Goal: Information Seeking & Learning: Understand process/instructions

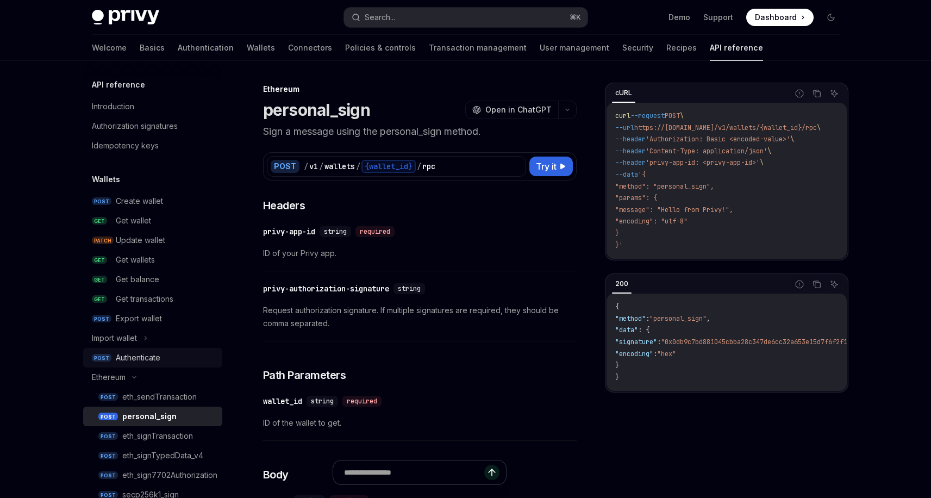
scroll to position [78, 0]
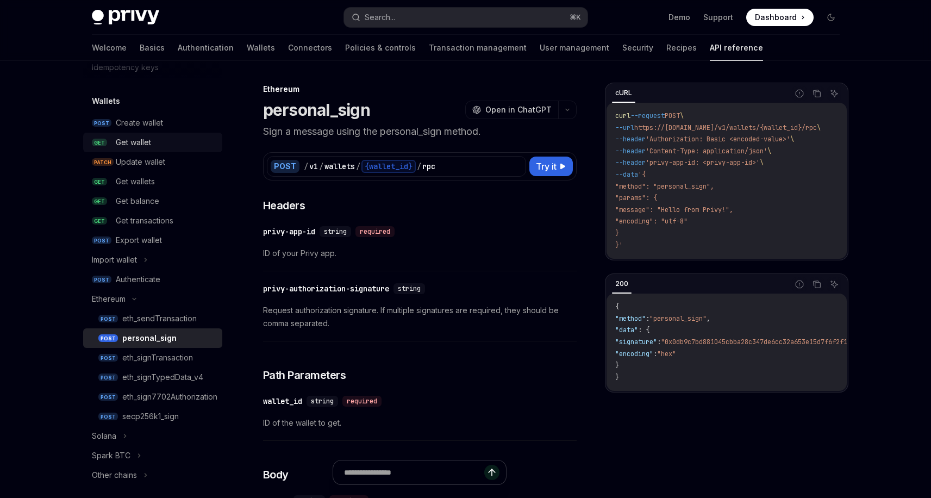
click at [168, 143] on div "Get wallet" at bounding box center [166, 142] width 100 height 13
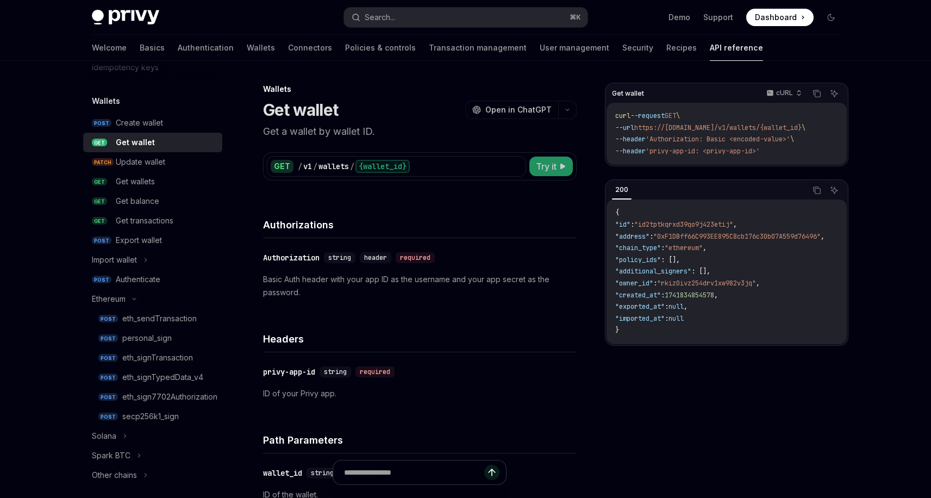
click at [549, 173] on button "Try it" at bounding box center [550, 167] width 43 height 20
type textarea "*"
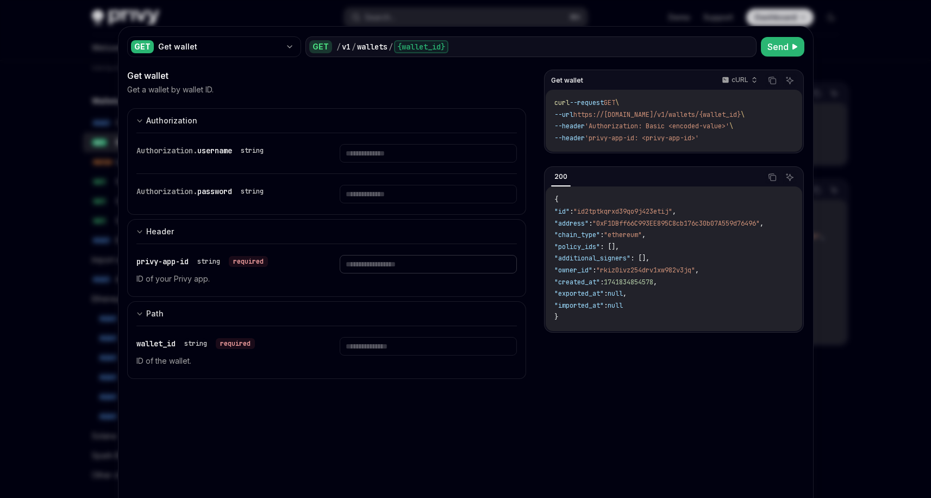
click at [406, 272] on input "text" at bounding box center [428, 264] width 177 height 18
click at [367, 333] on div "wallet_id string required ID of the wallet." at bounding box center [326, 352] width 381 height 52
click at [377, 347] on input "text" at bounding box center [428, 346] width 177 height 18
paste input "**********"
type input "**********"
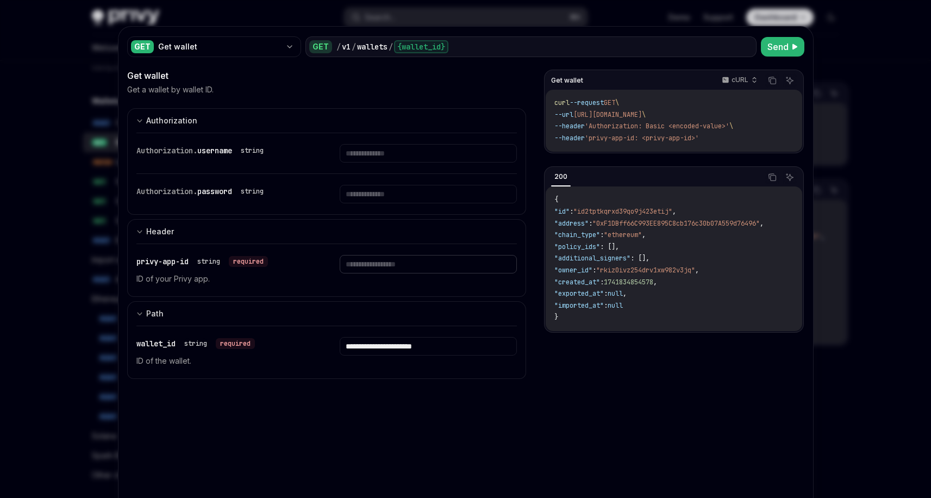
click at [449, 269] on input "text" at bounding box center [428, 264] width 177 height 18
paste input "**********"
type input "**********"
click at [775, 42] on span "Send" at bounding box center [777, 46] width 21 height 13
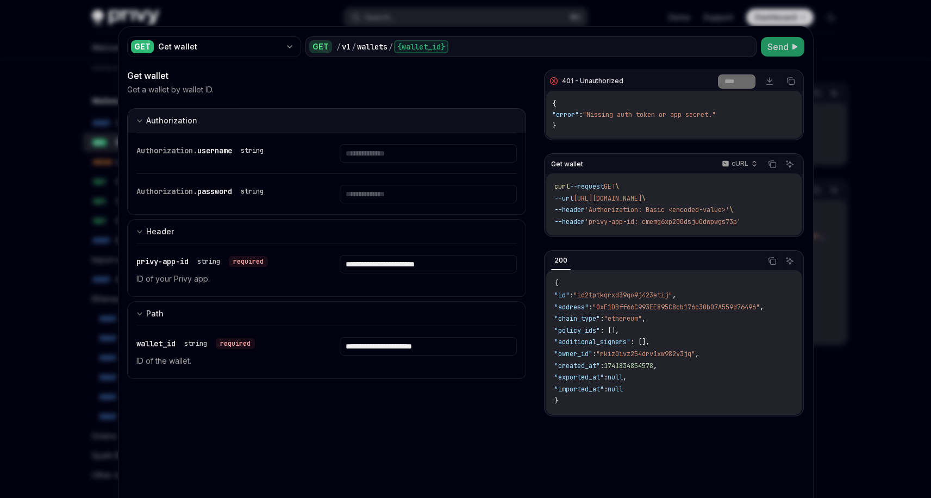
click at [151, 117] on div "Authorization" at bounding box center [171, 120] width 51 height 13
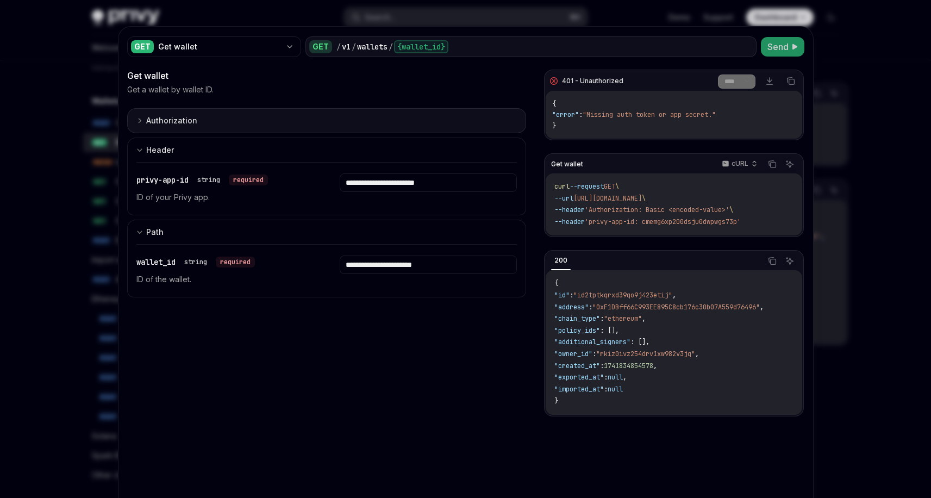
click at [146, 119] on div "Authorization" at bounding box center [171, 120] width 51 height 13
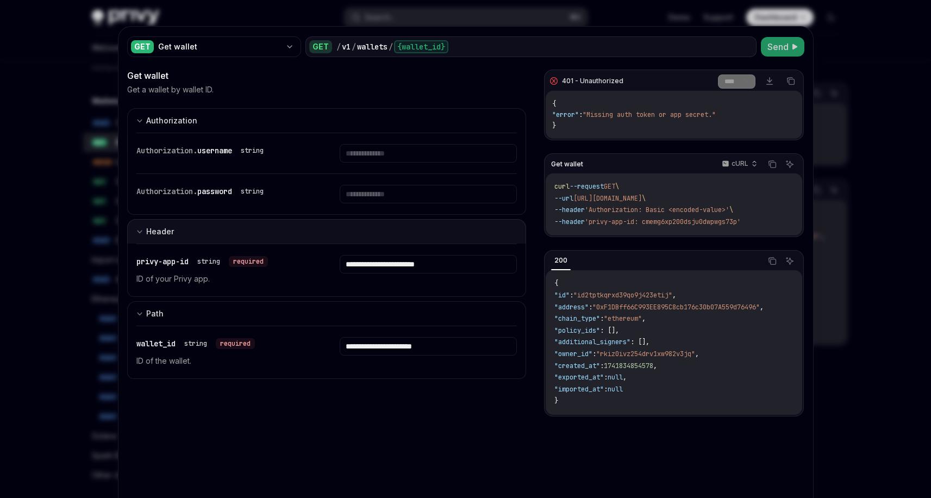
click at [154, 231] on div "Header" at bounding box center [160, 231] width 28 height 13
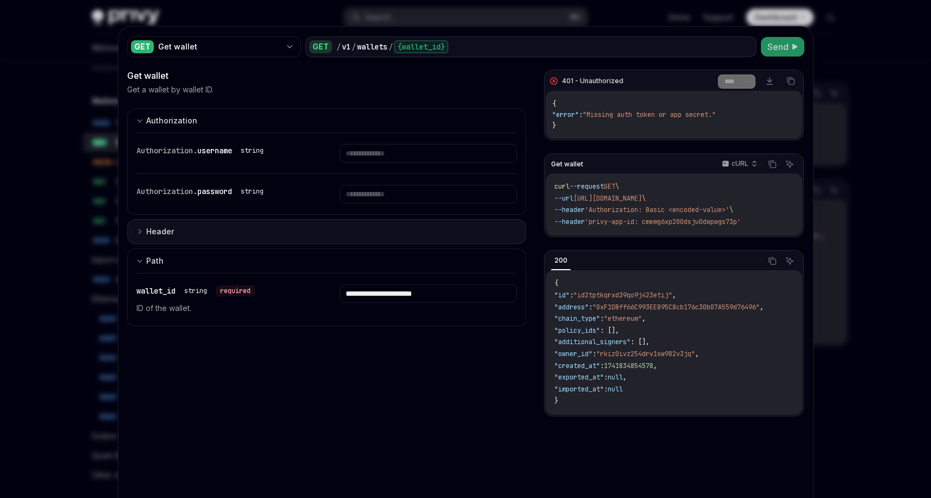
click at [154, 231] on div "Header" at bounding box center [160, 231] width 28 height 13
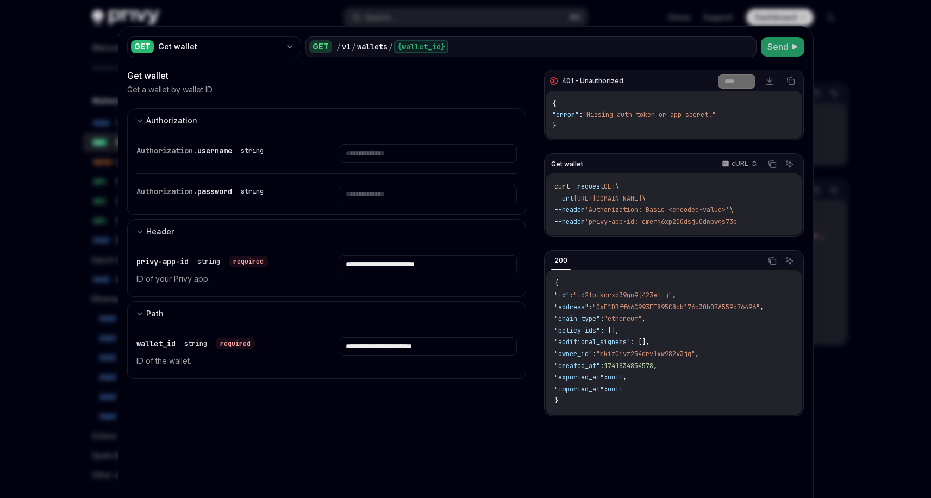
click at [256, 189] on div "string" at bounding box center [252, 191] width 32 height 13
click at [362, 190] on input "text" at bounding box center [428, 194] width 177 height 18
click at [386, 165] on div "Authorization. username string" at bounding box center [326, 153] width 381 height 40
click at [391, 158] on input "text" at bounding box center [428, 153] width 177 height 18
click at [368, 194] on input "text" at bounding box center [428, 194] width 177 height 18
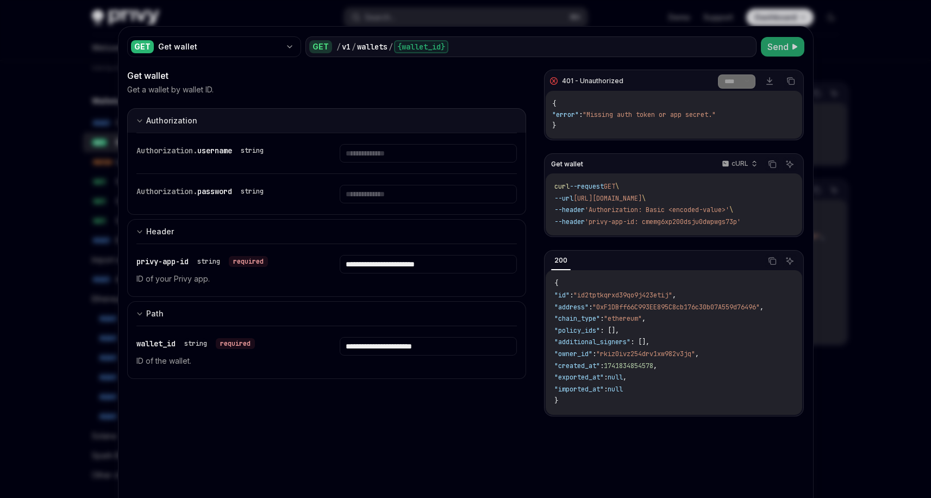
click at [164, 117] on div "Authorization" at bounding box center [171, 120] width 51 height 13
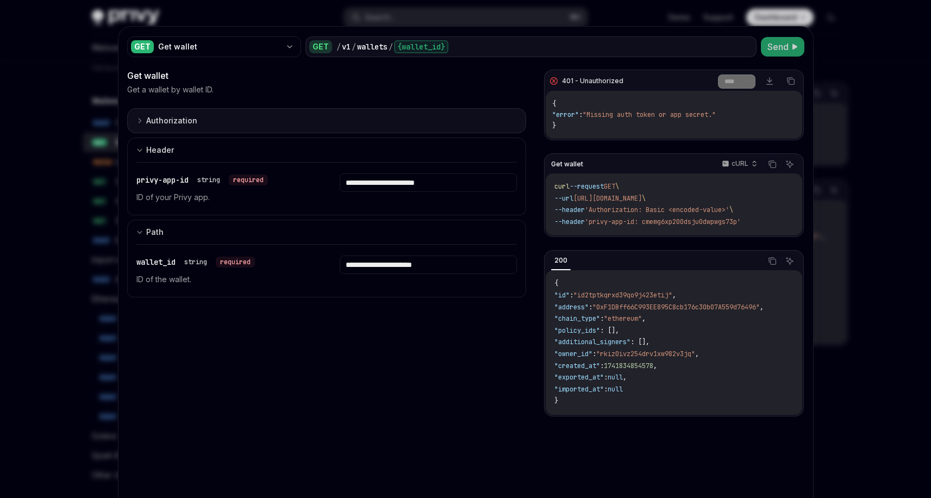
click at [167, 115] on div "Authorization" at bounding box center [171, 120] width 51 height 13
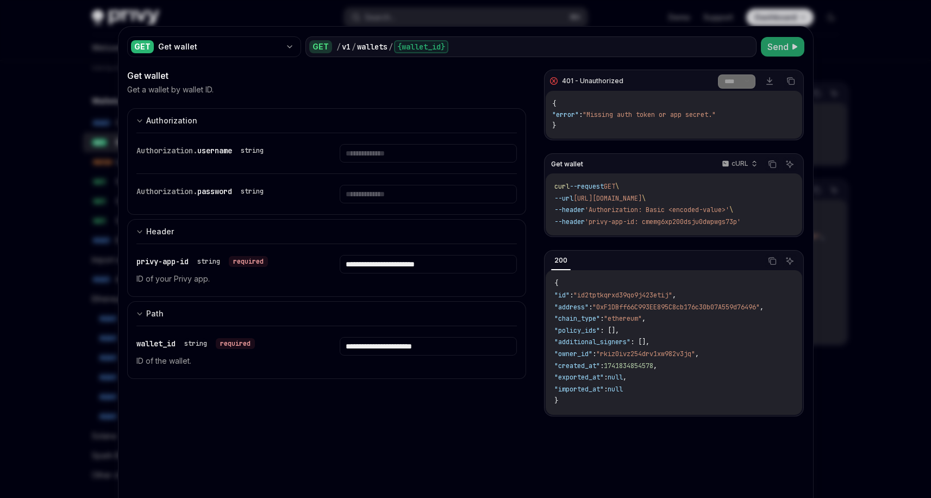
click at [776, 55] on button "Send" at bounding box center [782, 47] width 43 height 20
click at [780, 44] on span "Send" at bounding box center [777, 46] width 21 height 13
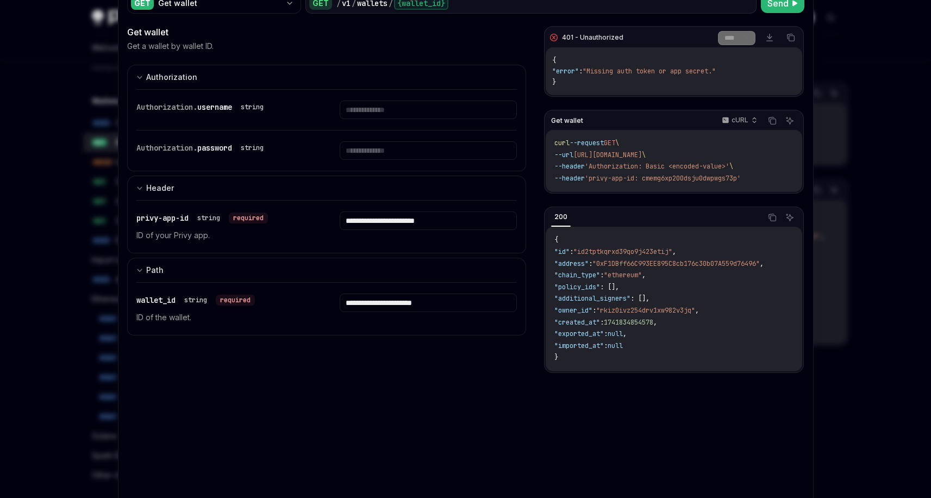
scroll to position [67, 0]
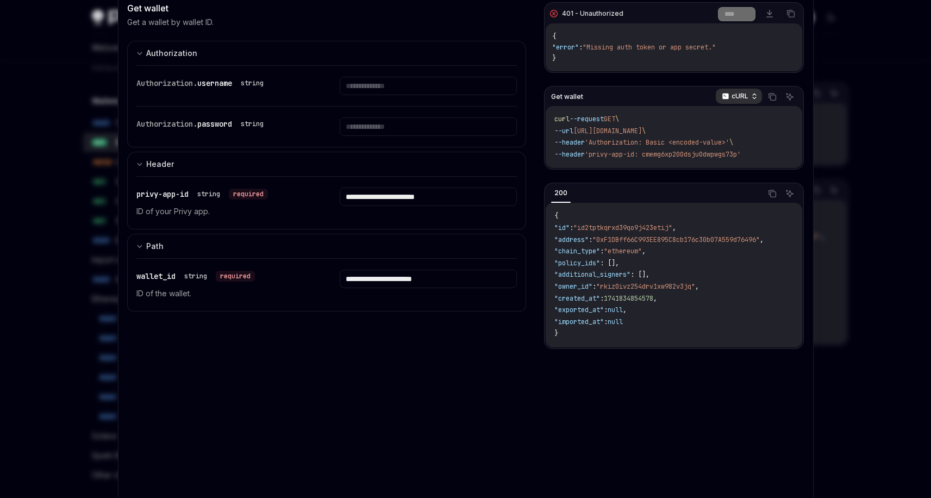
click at [750, 98] on icon "button" at bounding box center [754, 96] width 8 height 8
drag, startPoint x: 765, startPoint y: 155, endPoint x: 518, endPoint y: 116, distance: 249.7
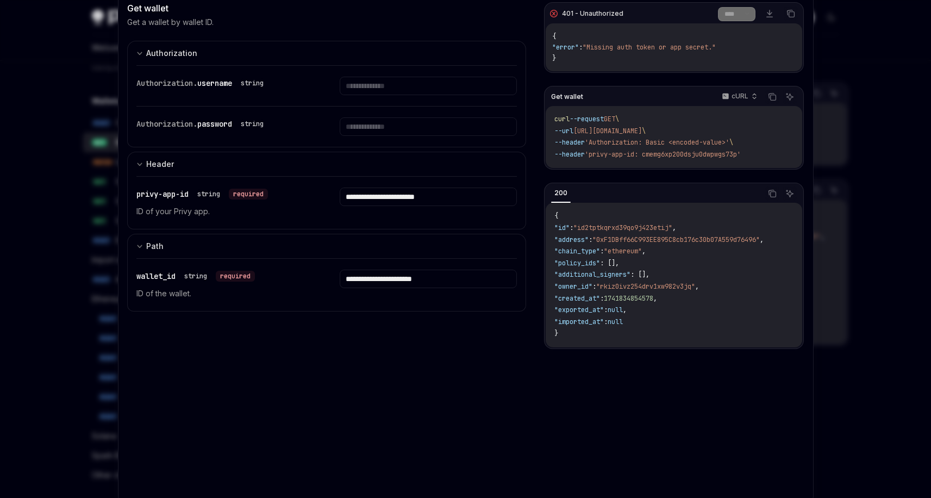
click at [518, 116] on div "**********" at bounding box center [465, 251] width 677 height 498
click at [564, 126] on code "curl --request GET \ --url [URL][DOMAIN_NAME] \ --header 'Authorization: Basic …" at bounding box center [673, 137] width 239 height 47
drag, startPoint x: 575, startPoint y: 123, endPoint x: 761, endPoint y: 158, distance: 188.6
click at [761, 158] on code "curl --request GET \ --url [URL][DOMAIN_NAME] \ --header 'Authorization: Basic …" at bounding box center [673, 137] width 239 height 47
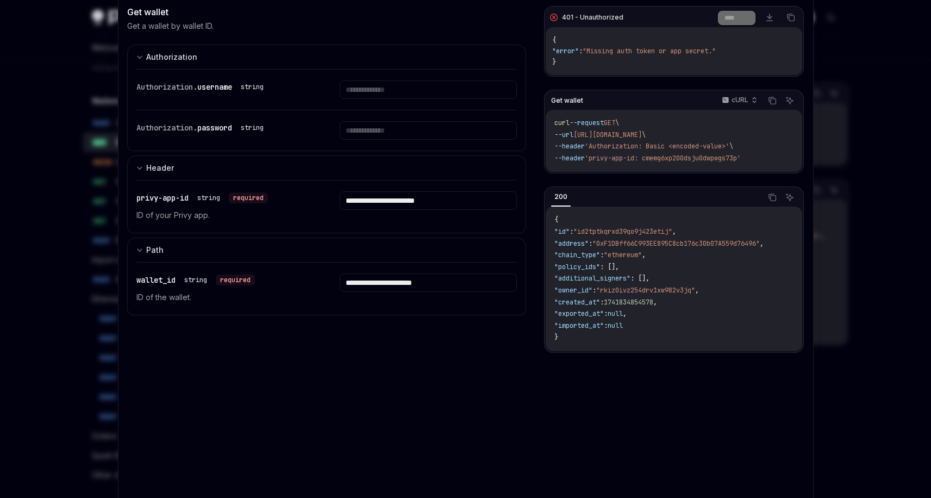
scroll to position [63, 0]
click at [655, 248] on span ""0xF1DBff66C993EE895C8cb176c30b07A559d76496"" at bounding box center [675, 244] width 167 height 9
click at [634, 265] on code "{ "id" : "id2tptkqrxd39qo9j423etij" , "address" : "0xF1DBff66C993EE895C8cb176c3…" at bounding box center [673, 279] width 239 height 129
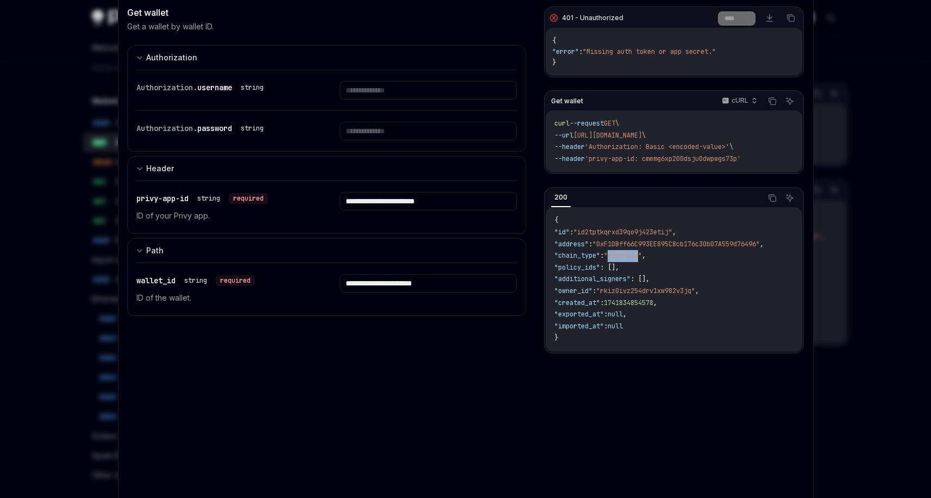
click at [634, 265] on code "{ "id" : "id2tptkqrxd39qo9j423etij" , "address" : "0xF1DBff66C993EE895C8cb176c3…" at bounding box center [673, 279] width 239 height 129
click at [636, 267] on code "{ "id" : "id2tptkqrxd39qo9j423etij" , "address" : "0xF1DBff66C993EE895C8cb176c3…" at bounding box center [673, 279] width 239 height 129
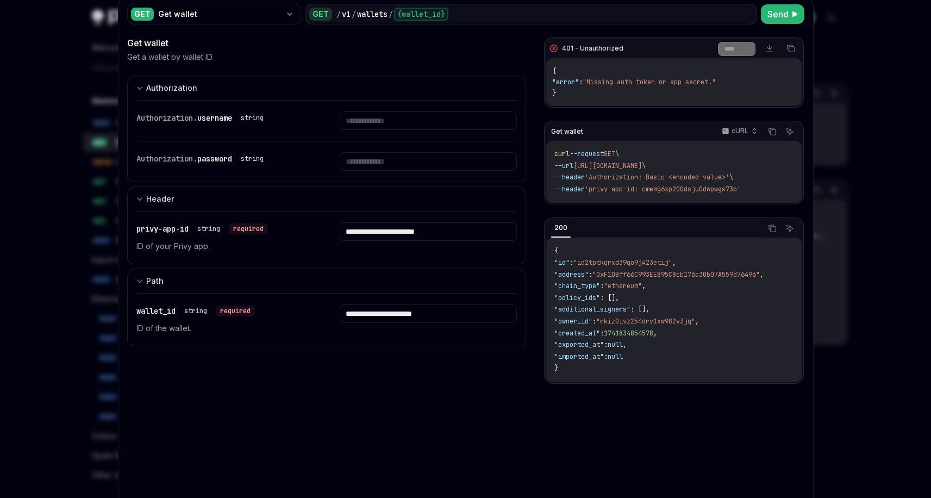
scroll to position [27, 0]
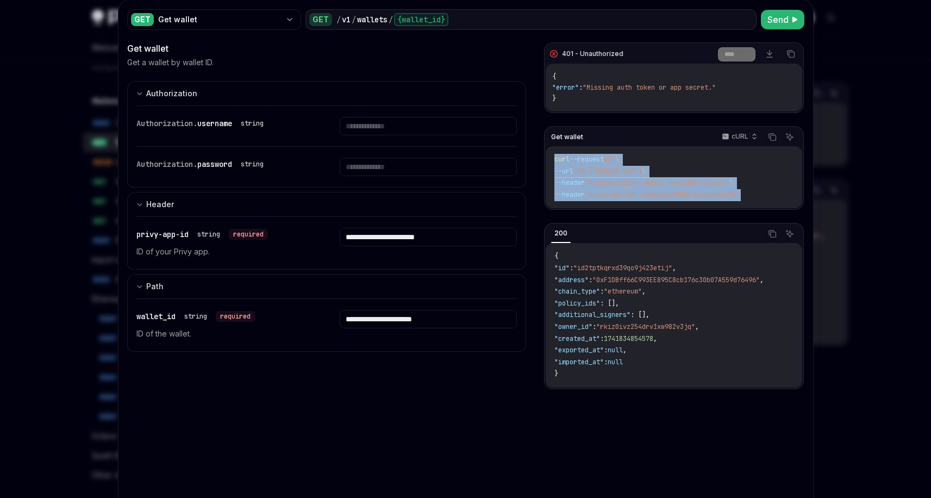
drag, startPoint x: 748, startPoint y: 195, endPoint x: 550, endPoint y: 161, distance: 201.1
click at [554, 161] on code "curl --request GET \ --url [URL][DOMAIN_NAME] \ --header 'Authorization: Basic …" at bounding box center [673, 177] width 239 height 47
click at [554, 161] on span "curl" at bounding box center [561, 159] width 15 height 9
drag, startPoint x: 555, startPoint y: 162, endPoint x: 764, endPoint y: 201, distance: 212.2
click at [764, 201] on div "curl --request GET \ --url [URL][DOMAIN_NAME] \ --header 'Authorization: Basic …" at bounding box center [674, 177] width 256 height 62
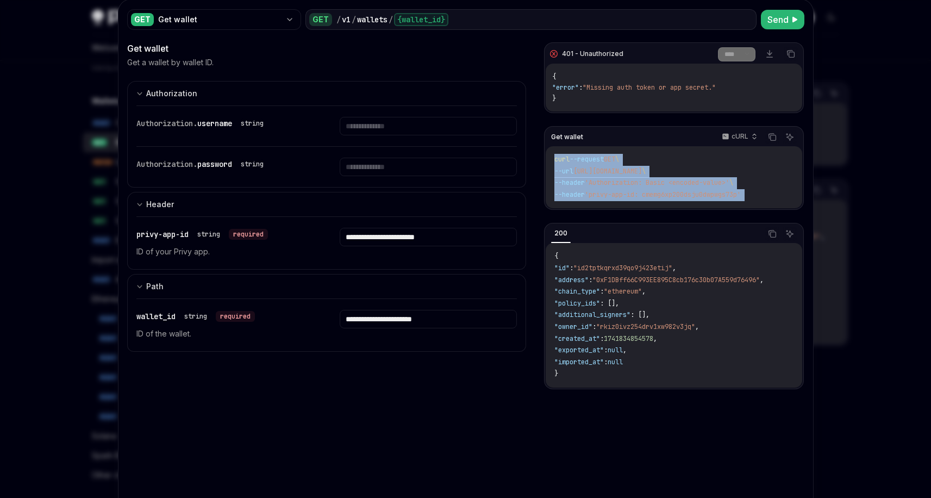
click at [764, 201] on div "curl --request GET \ --url [URL][DOMAIN_NAME] \ --header 'Authorization: Basic …" at bounding box center [674, 177] width 256 height 62
drag, startPoint x: 762, startPoint y: 198, endPoint x: 547, endPoint y: 159, distance: 219.3
click at [547, 159] on div "curl --request GET \ --url [URL][DOMAIN_NAME] \ --header 'Authorization: Basic …" at bounding box center [674, 177] width 256 height 62
copy code "curl --request GET \ --url [URL][DOMAIN_NAME] \ --header 'Authorization: Basic …"
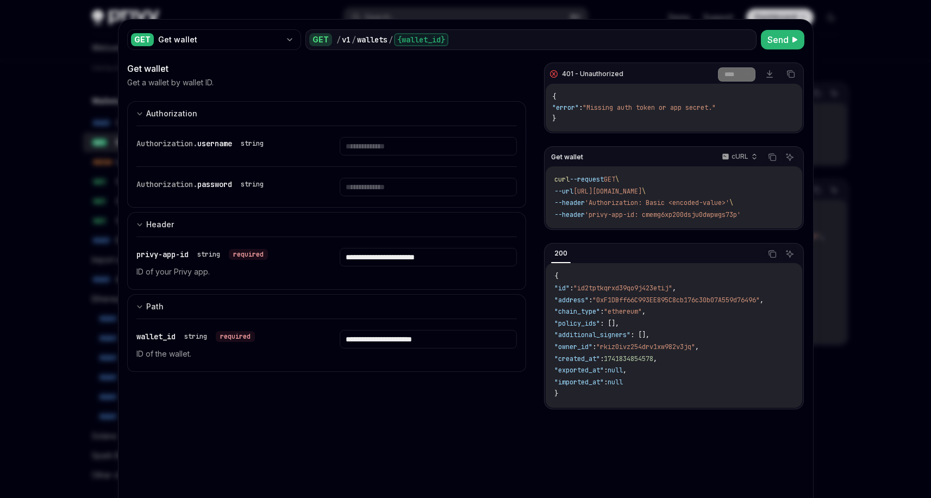
scroll to position [0, 0]
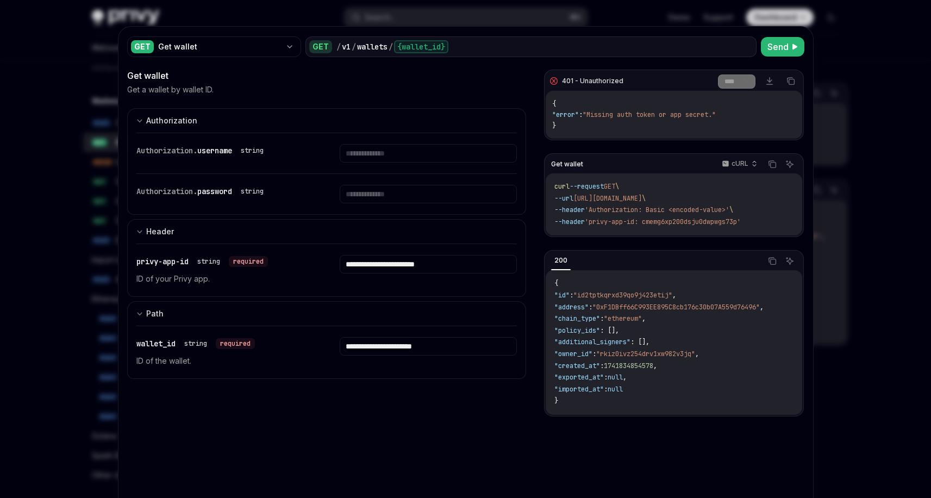
click at [834, 57] on div at bounding box center [465, 249] width 931 height 498
type textarea "*"
